Goal: Task Accomplishment & Management: Use online tool/utility

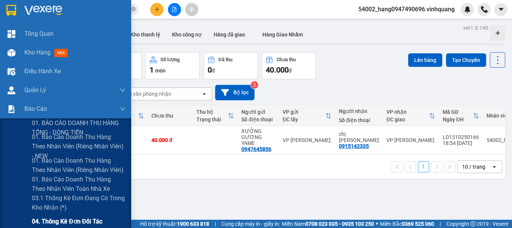
scroll to position [97, 0]
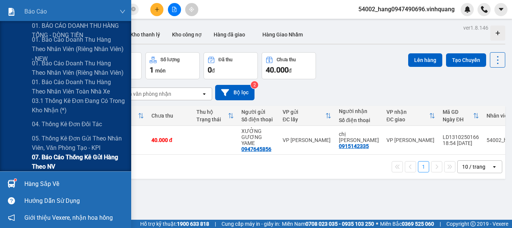
click at [50, 155] on span "07. Báo cáo thống kê gửi hàng theo NV" at bounding box center [79, 161] width 94 height 19
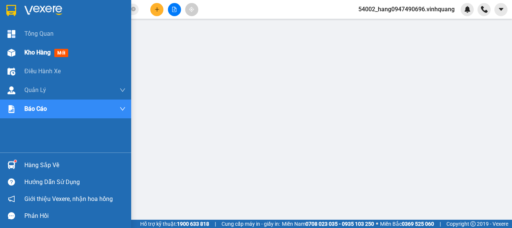
click at [22, 54] on div "Kho hàng mới" at bounding box center [65, 52] width 131 height 19
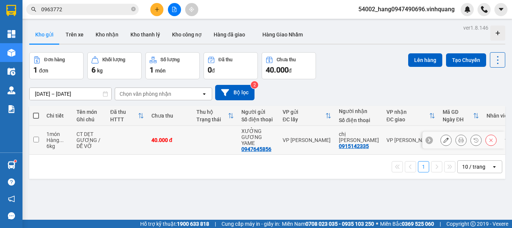
click at [203, 139] on td at bounding box center [215, 140] width 45 height 29
checkbox input "true"
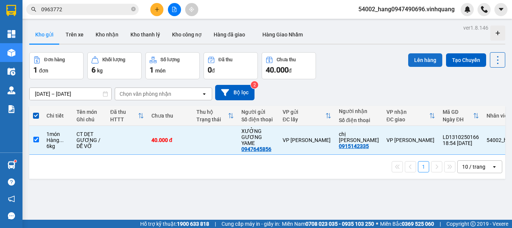
click at [427, 59] on button "Lên hàng" at bounding box center [426, 60] width 34 height 14
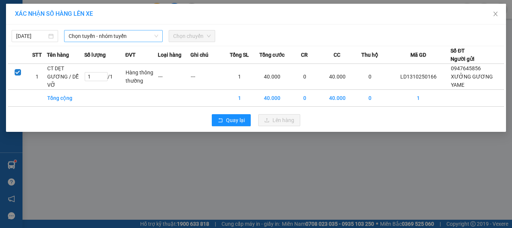
click at [84, 38] on span "Chọn tuyến - nhóm tuyến" at bounding box center [114, 35] width 90 height 11
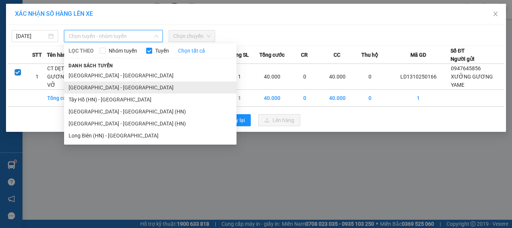
click at [99, 87] on li "[GEOGRAPHIC_DATA] - [GEOGRAPHIC_DATA]" at bounding box center [150, 87] width 173 height 12
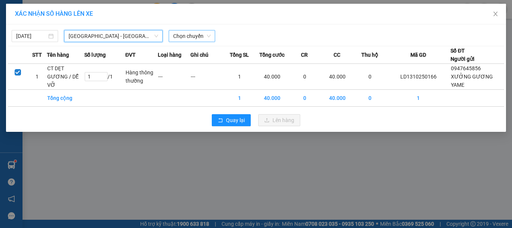
click at [198, 32] on span "Chọn chuyến" at bounding box center [192, 35] width 38 height 11
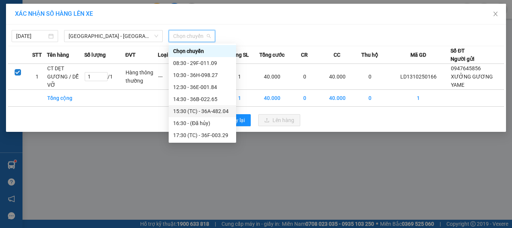
scroll to position [24, 0]
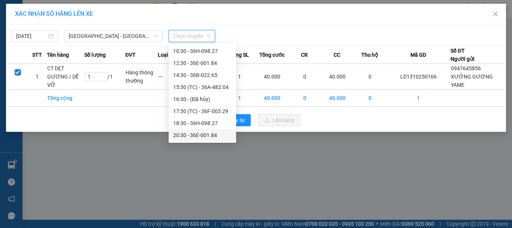
click at [193, 132] on div "20:30 - 36E-001.84" at bounding box center [202, 135] width 59 height 8
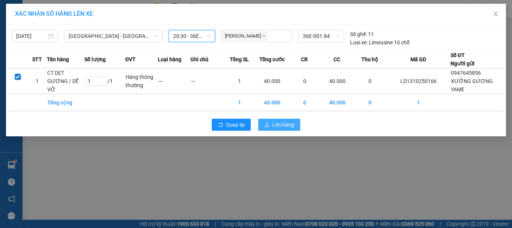
click at [290, 126] on span "Lên hàng" at bounding box center [284, 124] width 22 height 8
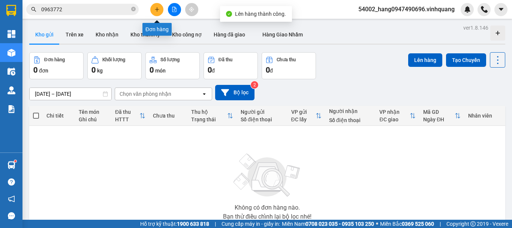
click at [157, 8] on icon "plus" at bounding box center [157, 9] width 0 height 4
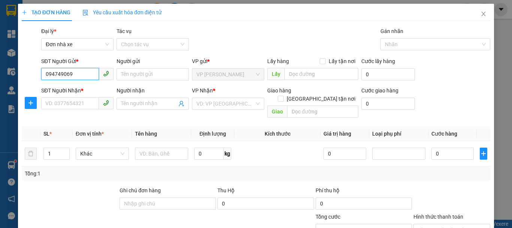
type input "0947490696"
click at [83, 89] on div "0947490696 - NV TĐ Hằng" at bounding box center [76, 89] width 63 height 8
type input "NV TĐ Hằng"
type input "0889232323"
type input "CTY. [GEOGRAPHIC_DATA]"
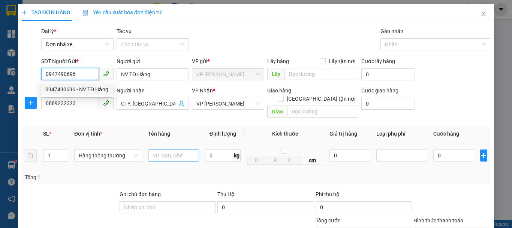
type input "0947490696"
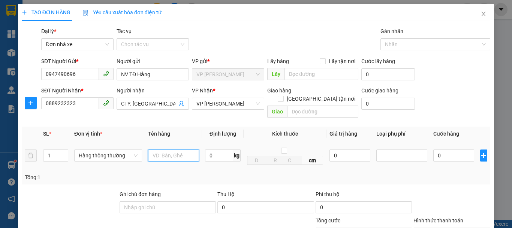
click at [150, 149] on input "text" at bounding box center [173, 155] width 51 height 12
type input "bc vplđ 13/10"
click at [227, 149] on input "0" at bounding box center [219, 155] width 28 height 12
type input "1"
click at [240, 173] on div "Tổng: 1" at bounding box center [256, 177] width 463 height 8
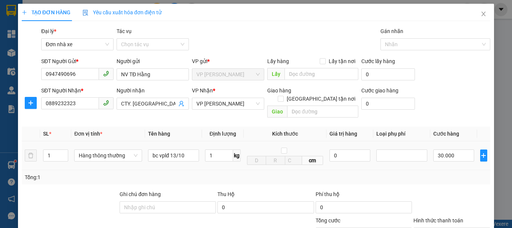
type input "30.000"
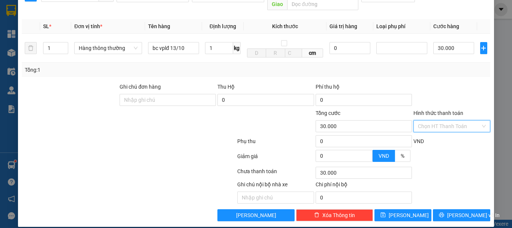
click at [442, 122] on input "Hình thức thanh toán" at bounding box center [449, 125] width 63 height 11
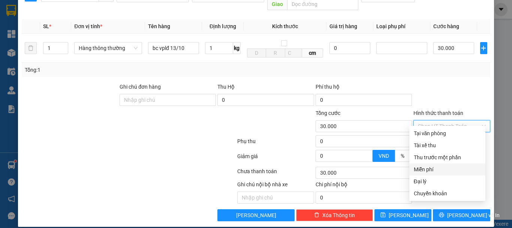
click at [431, 170] on div "Miễn phí" at bounding box center [447, 169] width 67 height 8
type input "0"
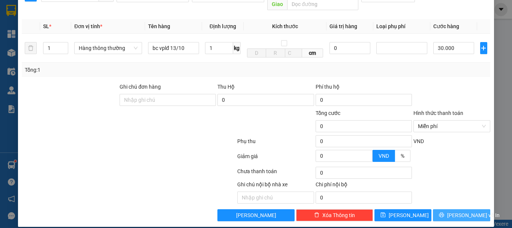
click at [457, 211] on span "[PERSON_NAME] và In" at bounding box center [474, 215] width 53 height 8
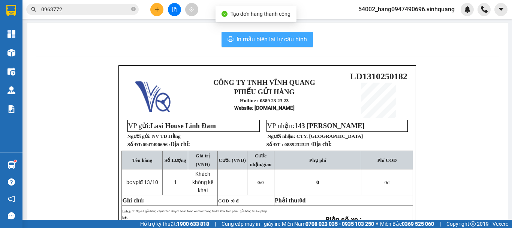
click at [300, 39] on span "In mẫu biên lai tự cấu hình" at bounding box center [272, 39] width 71 height 9
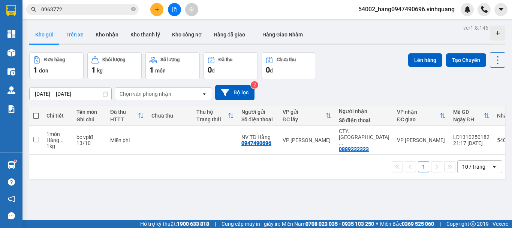
click at [75, 37] on button "Trên xe" at bounding box center [75, 35] width 30 height 18
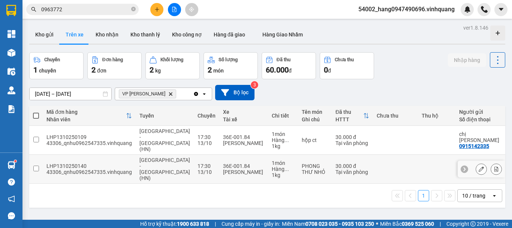
click at [157, 161] on span "[GEOGRAPHIC_DATA] - [GEOGRAPHIC_DATA] (HN)" at bounding box center [165, 169] width 51 height 24
checkbox input "true"
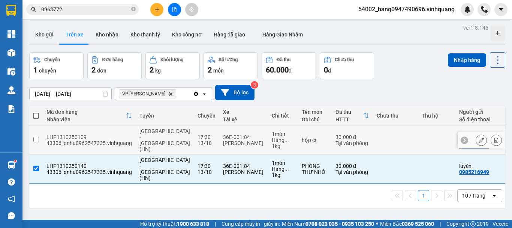
click at [198, 140] on div "13/10" at bounding box center [207, 143] width 18 height 6
checkbox input "true"
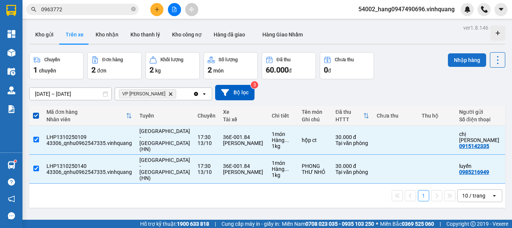
click at [475, 62] on button "Nhập hàng" at bounding box center [467, 60] width 38 height 14
